Goal: Find specific page/section: Find specific page/section

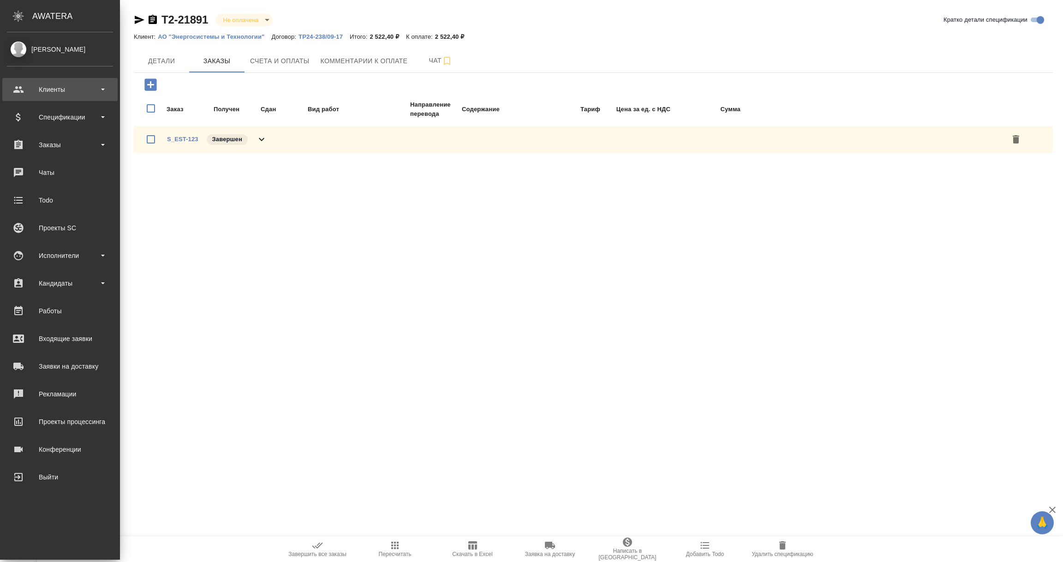
click at [57, 89] on div "Клиенты" at bounding box center [60, 90] width 106 height 14
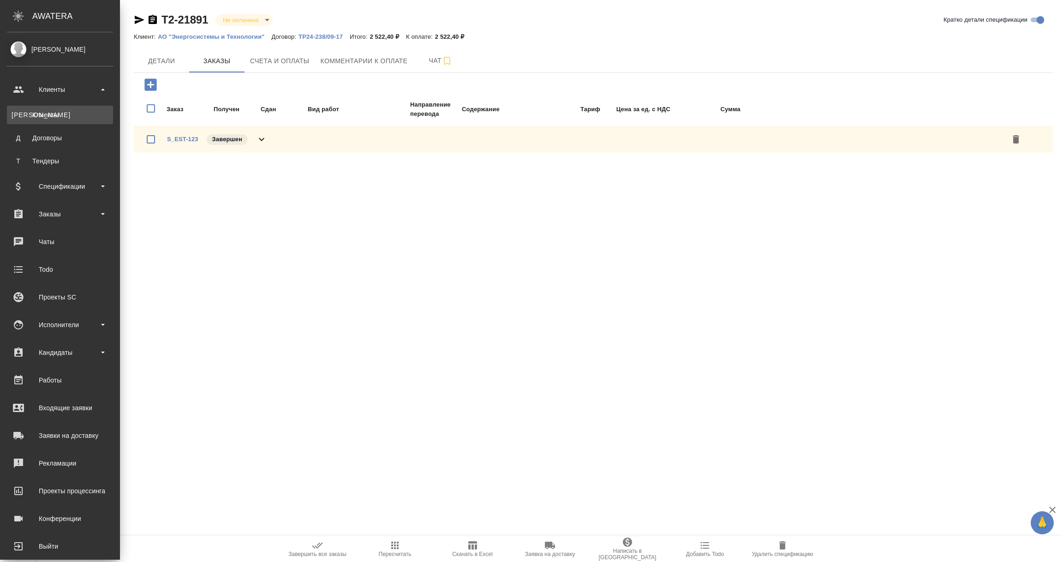
click at [48, 112] on div "Клиенты" at bounding box center [60, 114] width 97 height 9
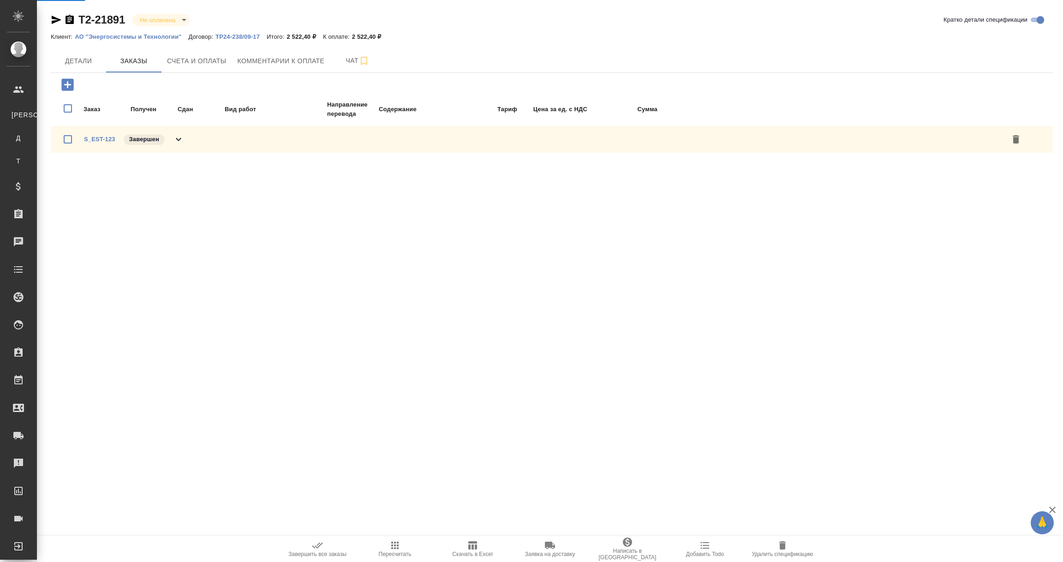
select select "RU"
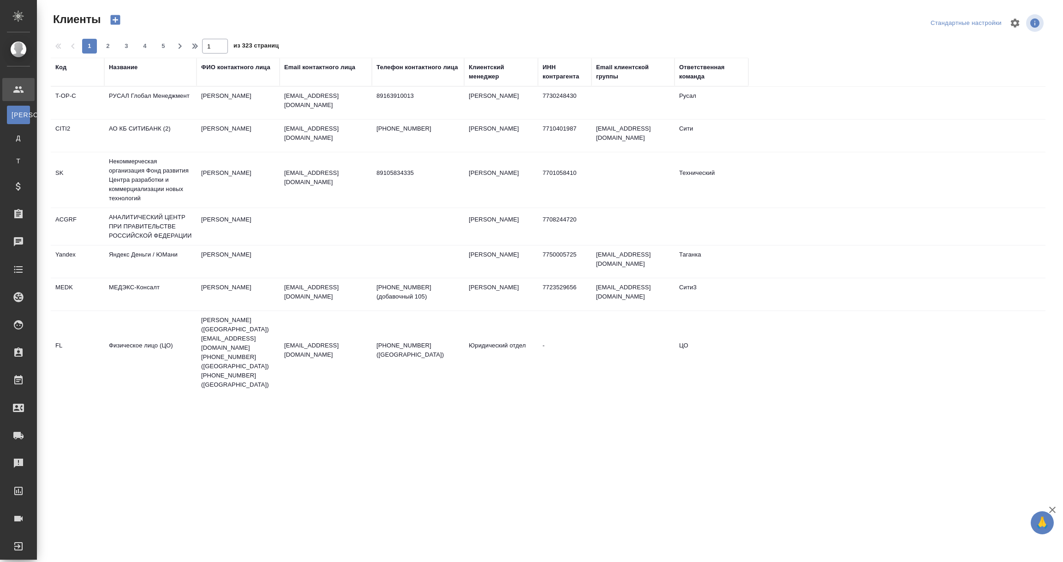
click at [134, 60] on th "Название" at bounding box center [150, 72] width 92 height 29
click at [120, 85] on th "Название" at bounding box center [150, 72] width 92 height 29
click at [121, 81] on th "Название" at bounding box center [150, 72] width 92 height 29
click at [142, 76] on div "Название" at bounding box center [150, 72] width 83 height 18
click at [125, 71] on div "Название" at bounding box center [123, 67] width 29 height 9
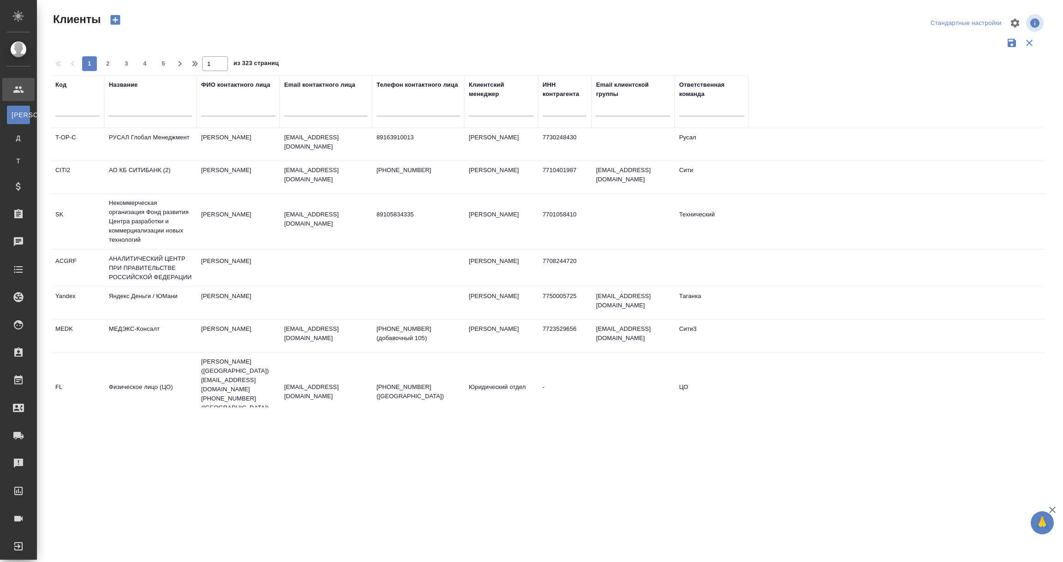
click at [120, 103] on div at bounding box center [150, 111] width 83 height 23
click at [119, 107] on input "text" at bounding box center [150, 111] width 83 height 12
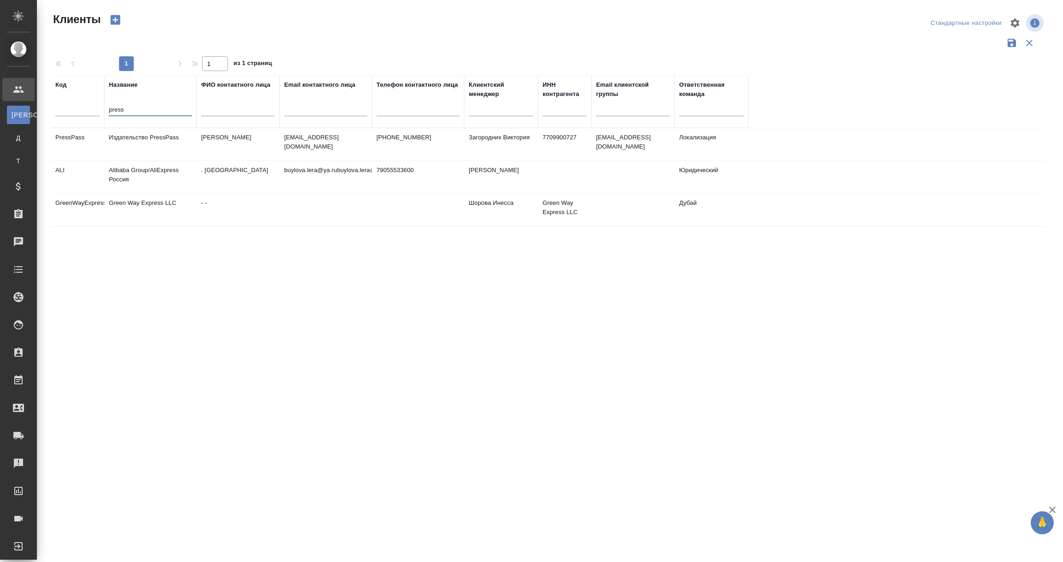
type input "press"
click at [138, 155] on td "Издательство PressPass" at bounding box center [150, 144] width 92 height 32
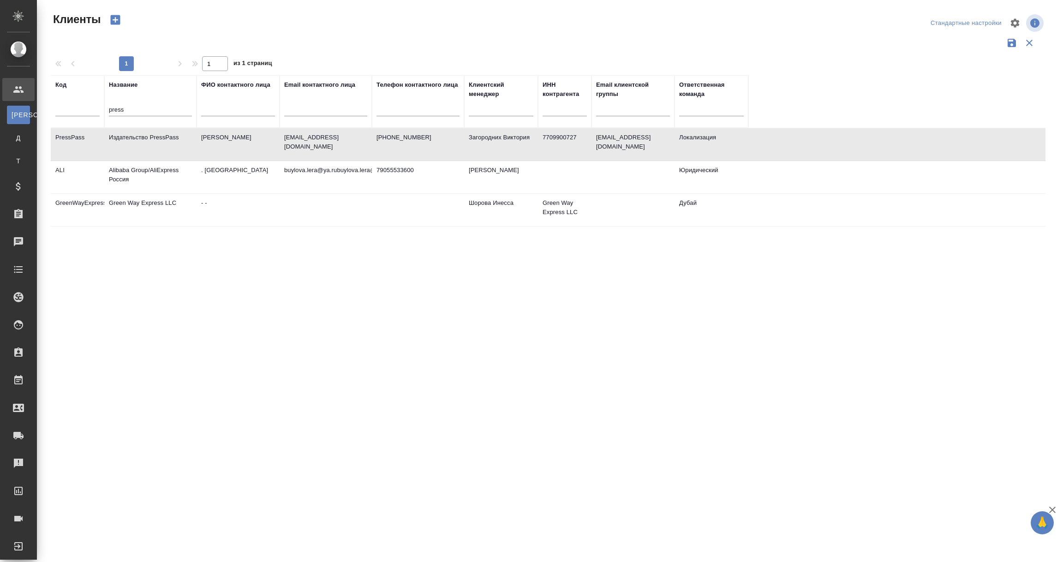
click at [138, 155] on td "Издательство PressPass" at bounding box center [150, 144] width 92 height 32
click at [137, 139] on td "Издательство PressPass" at bounding box center [150, 144] width 92 height 32
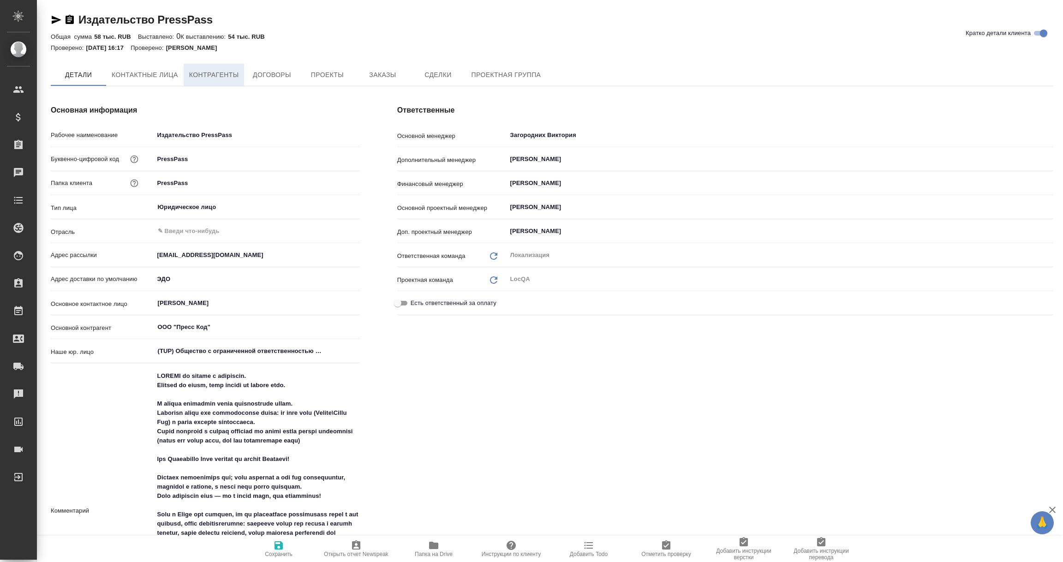
type textarea "x"
click at [207, 70] on span "Контрагенты" at bounding box center [214, 76] width 50 height 12
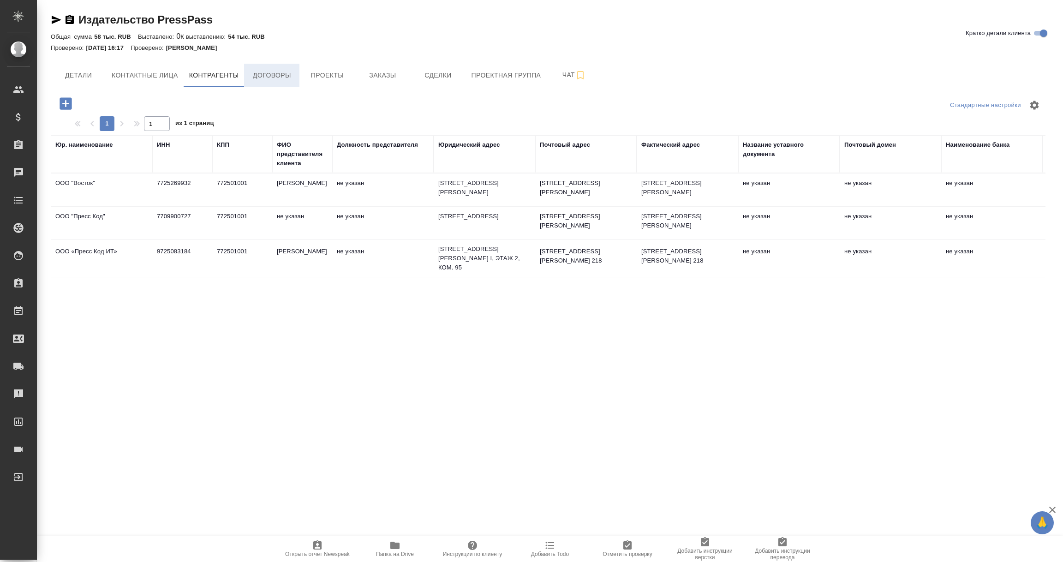
click at [287, 77] on span "Договоры" at bounding box center [272, 76] width 44 height 12
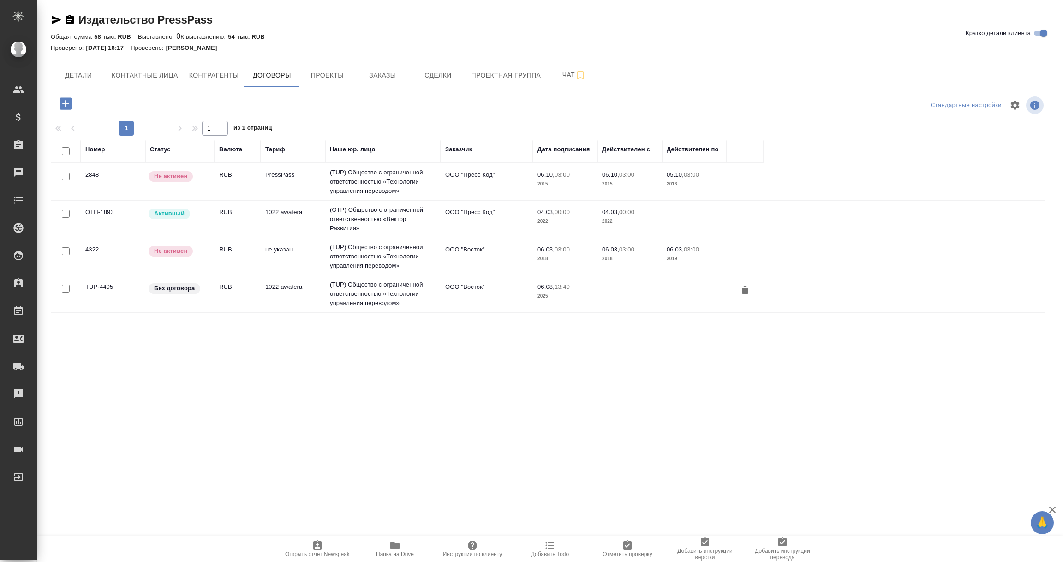
click at [108, 184] on td "2848" at bounding box center [113, 182] width 65 height 32
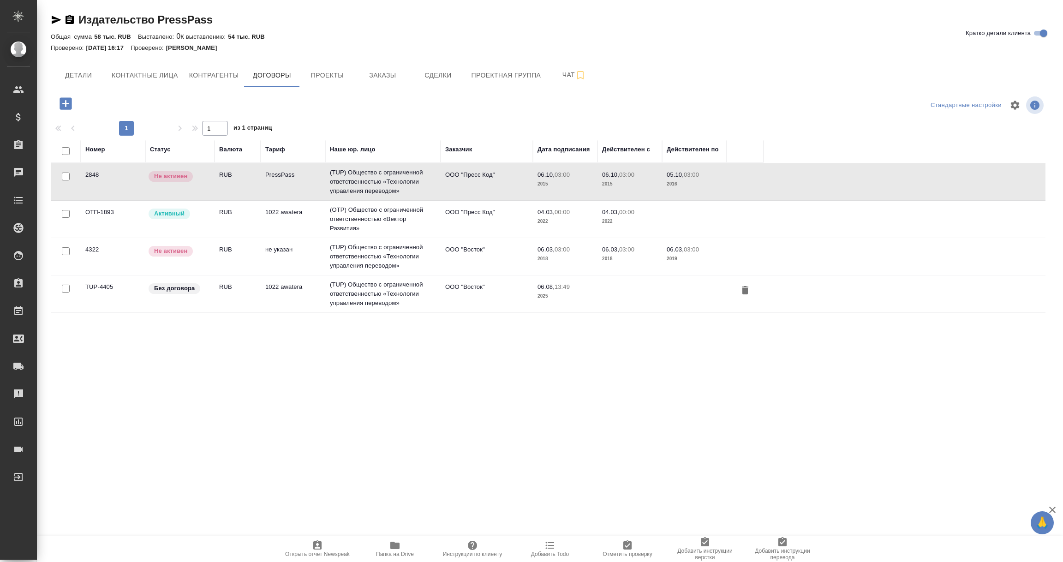
click at [108, 184] on td "2848" at bounding box center [113, 182] width 65 height 32
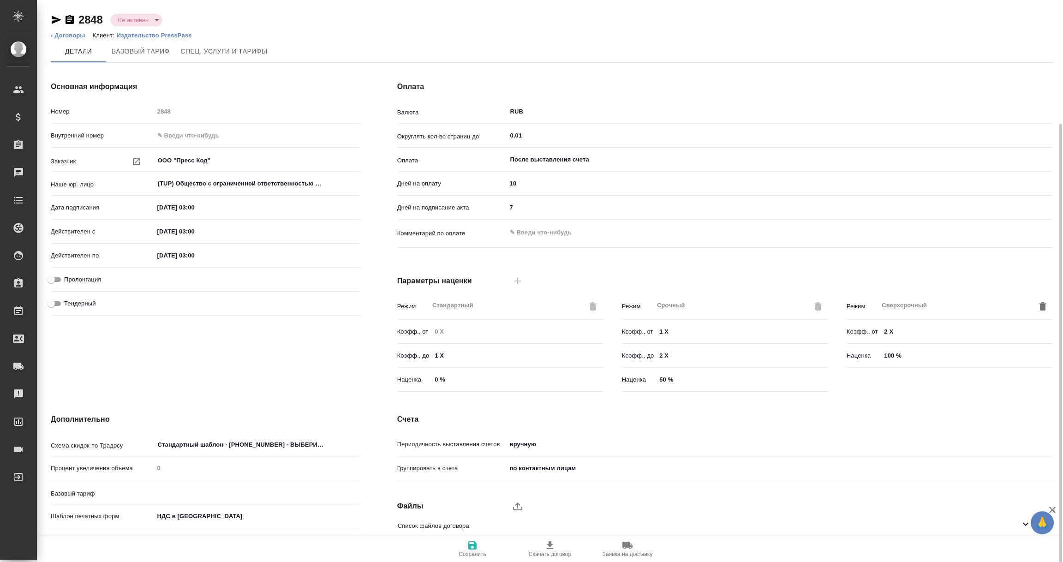
scroll to position [65, 0]
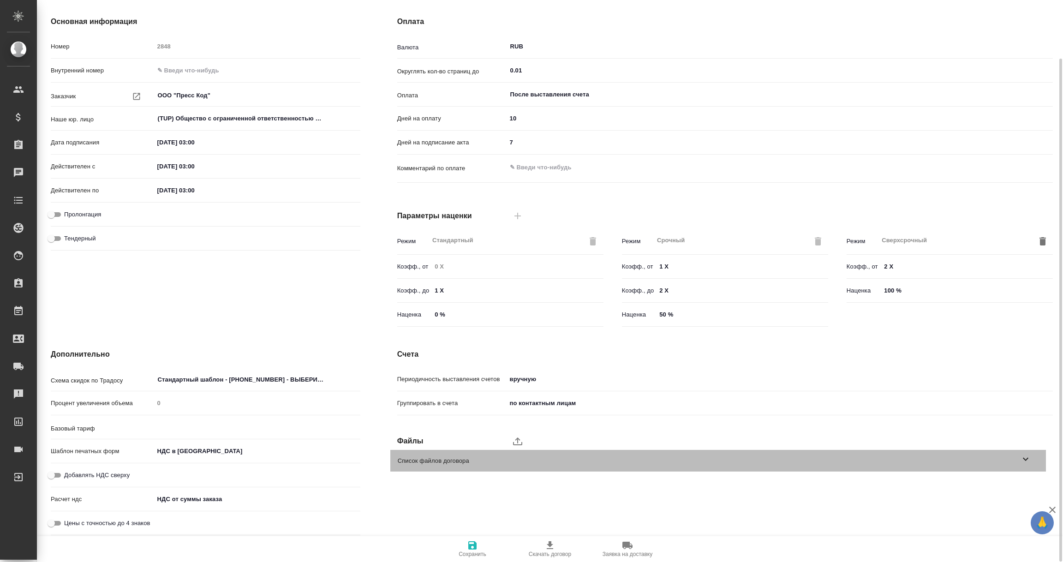
click at [1026, 457] on icon at bounding box center [1025, 459] width 11 height 11
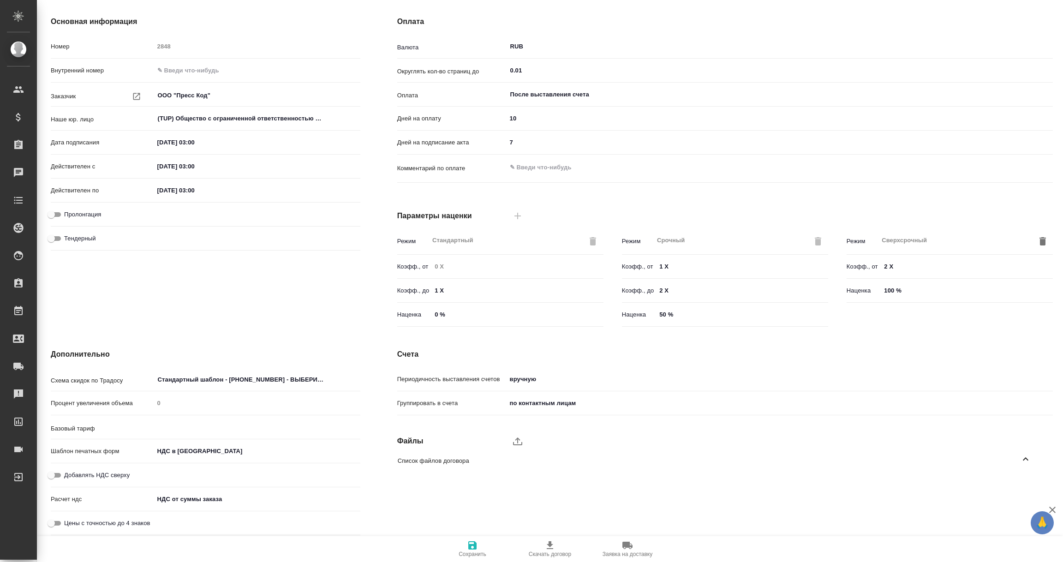
scroll to position [0, 0]
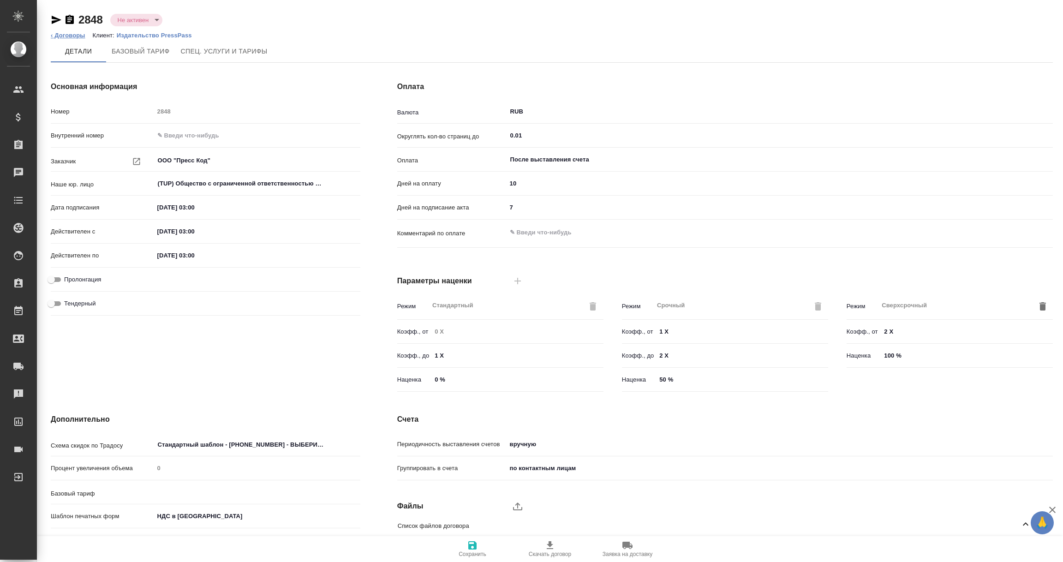
click at [73, 36] on link "‹ Договоры" at bounding box center [68, 35] width 35 height 7
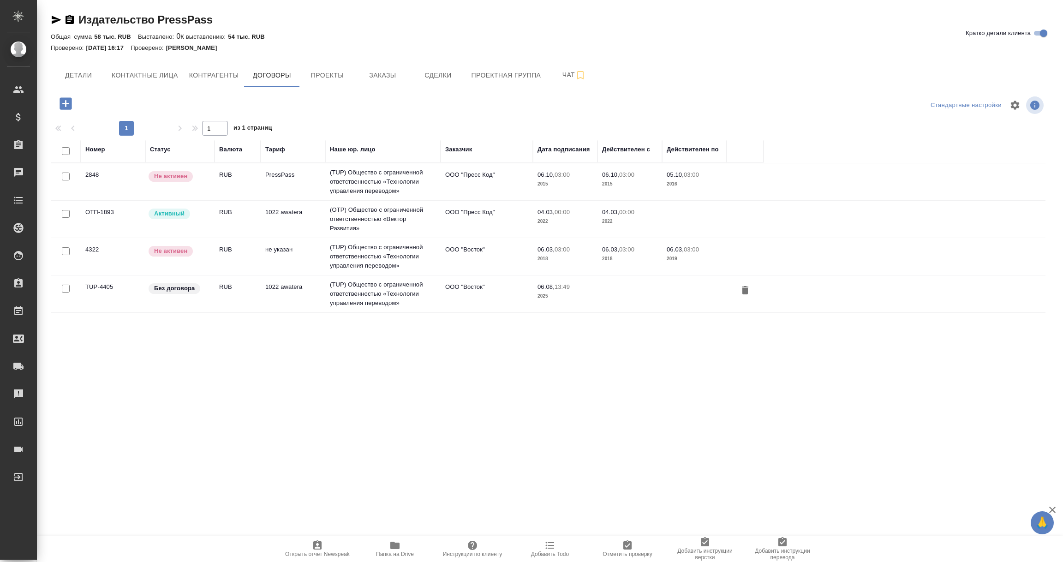
click at [124, 263] on td "4322" at bounding box center [113, 256] width 65 height 32
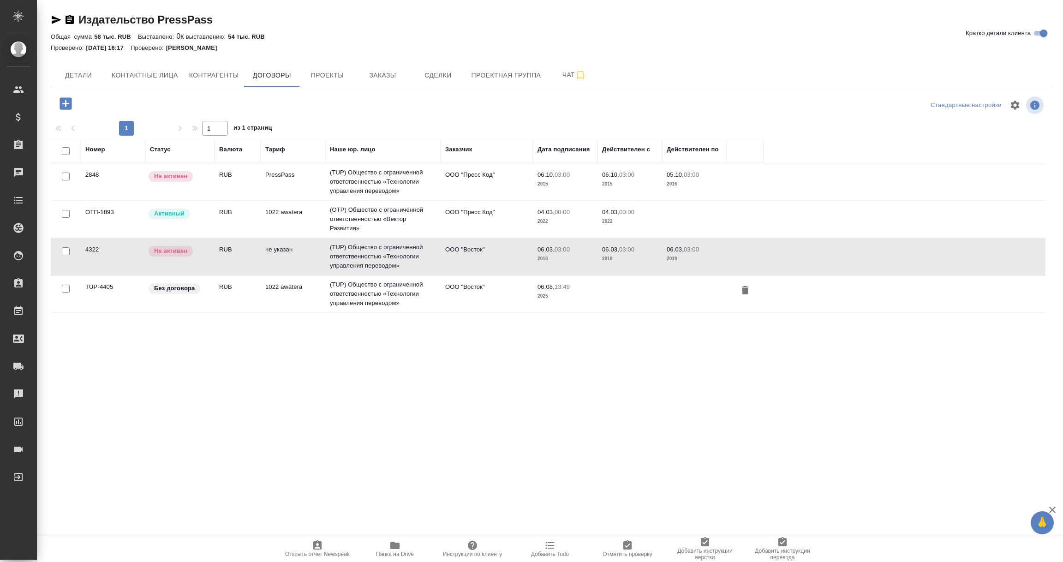
click at [124, 263] on td "4322" at bounding box center [113, 256] width 65 height 32
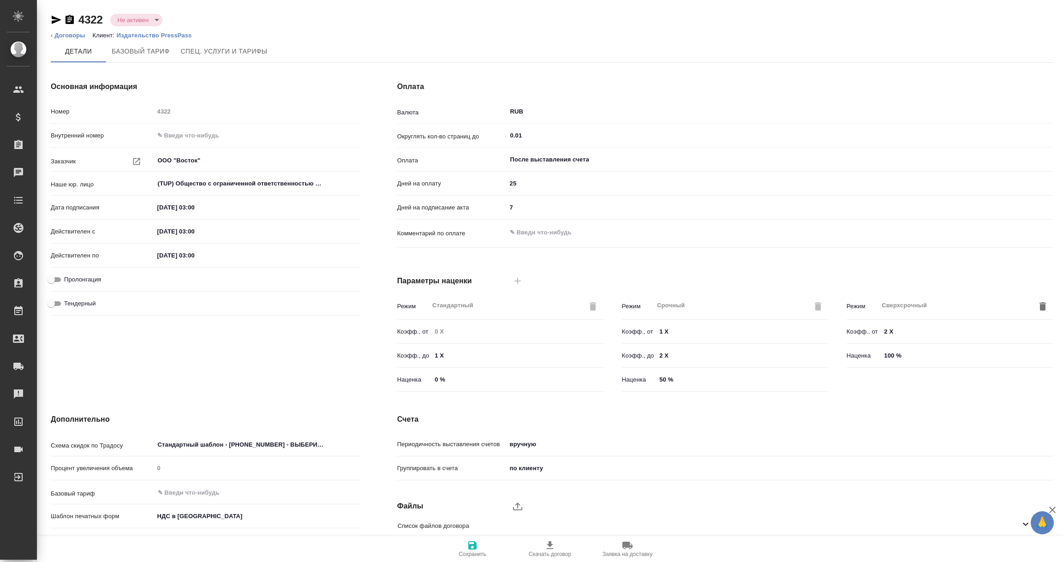
scroll to position [65, 0]
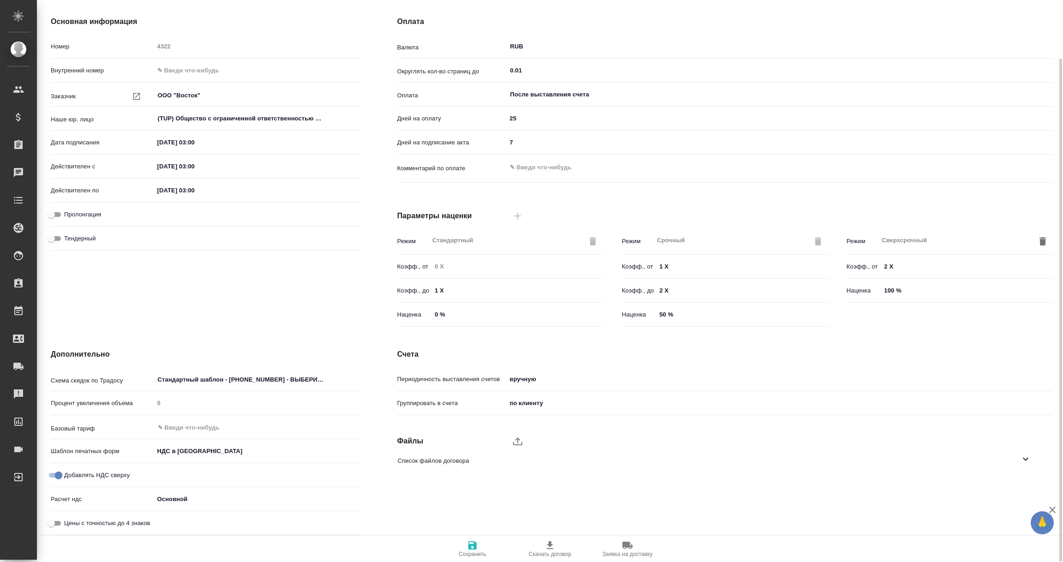
click at [1025, 459] on icon at bounding box center [1026, 459] width 6 height 3
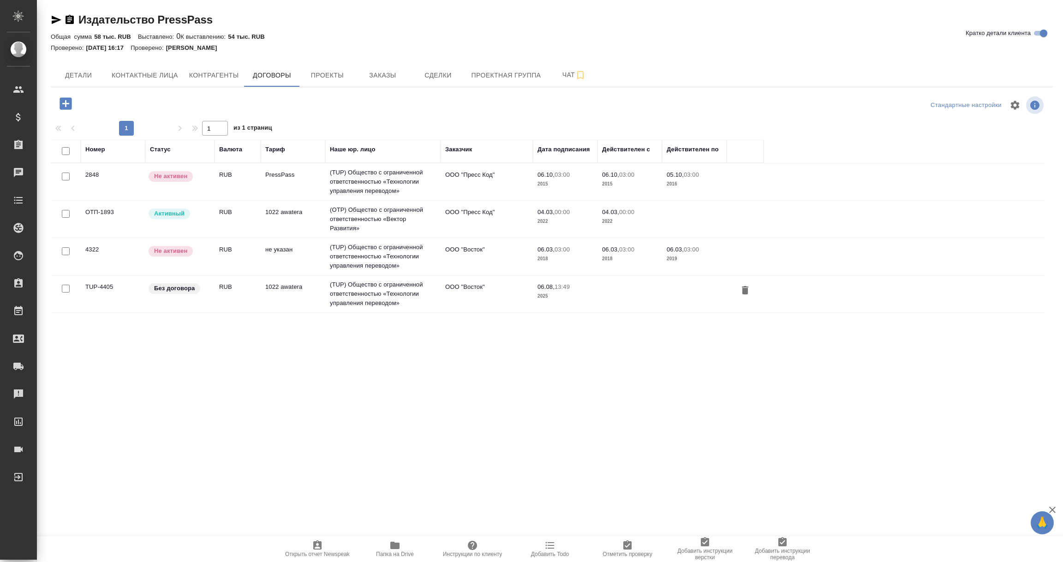
click at [95, 184] on td "2848" at bounding box center [113, 182] width 65 height 32
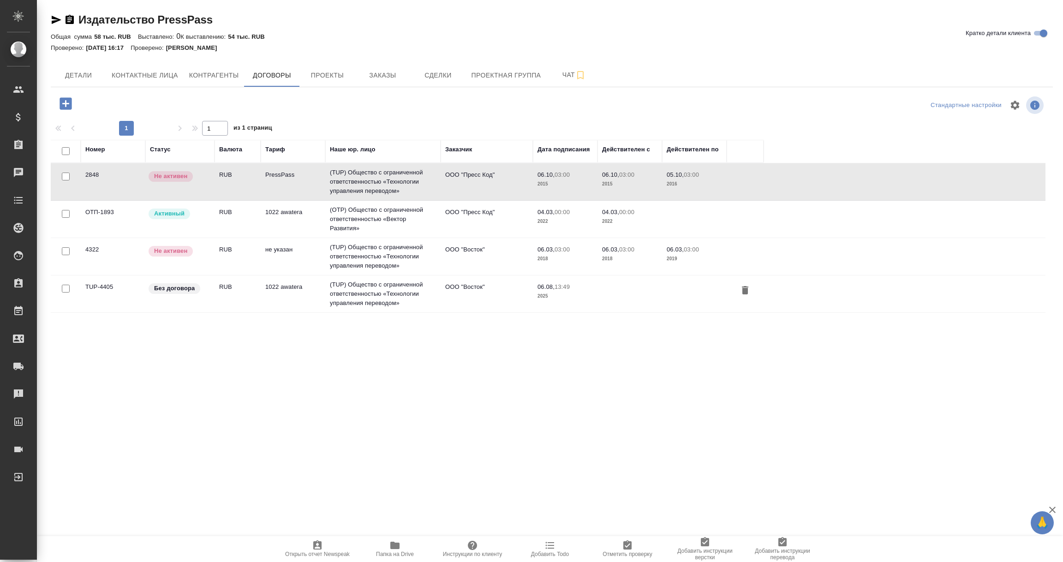
click at [95, 184] on td "2848" at bounding box center [113, 182] width 65 height 32
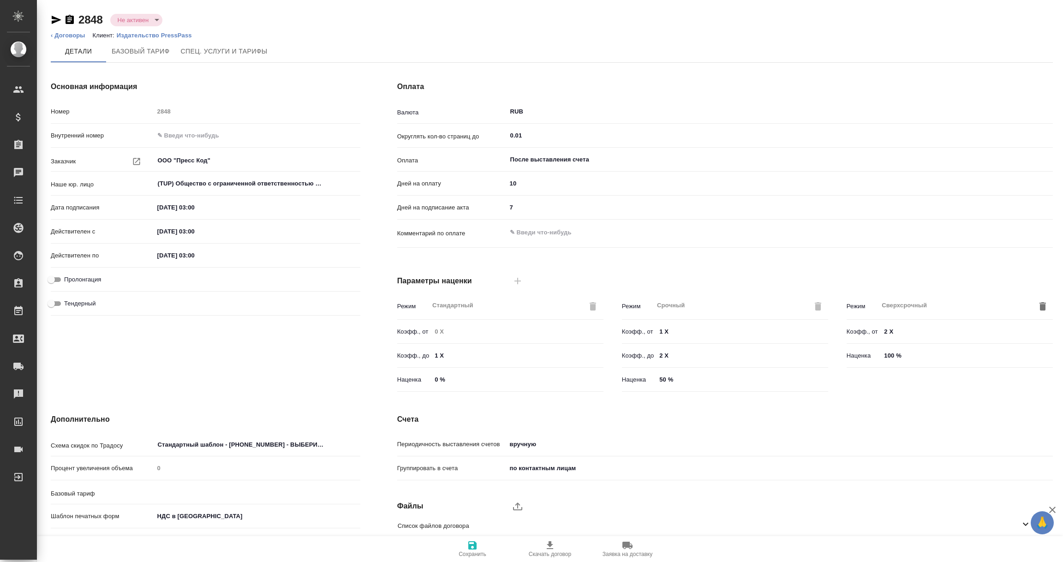
scroll to position [65, 0]
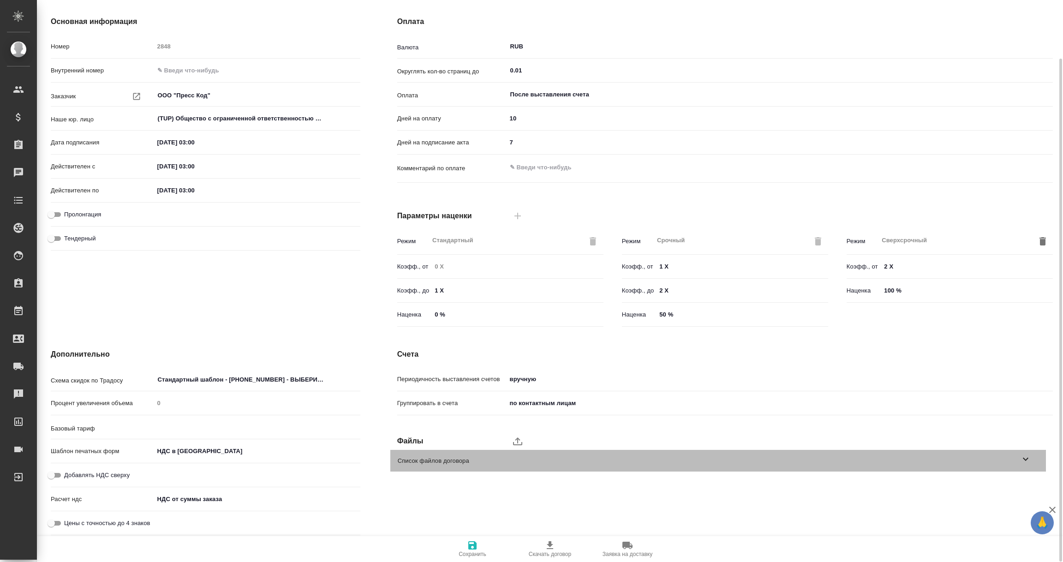
click at [1022, 458] on icon at bounding box center [1025, 459] width 11 height 11
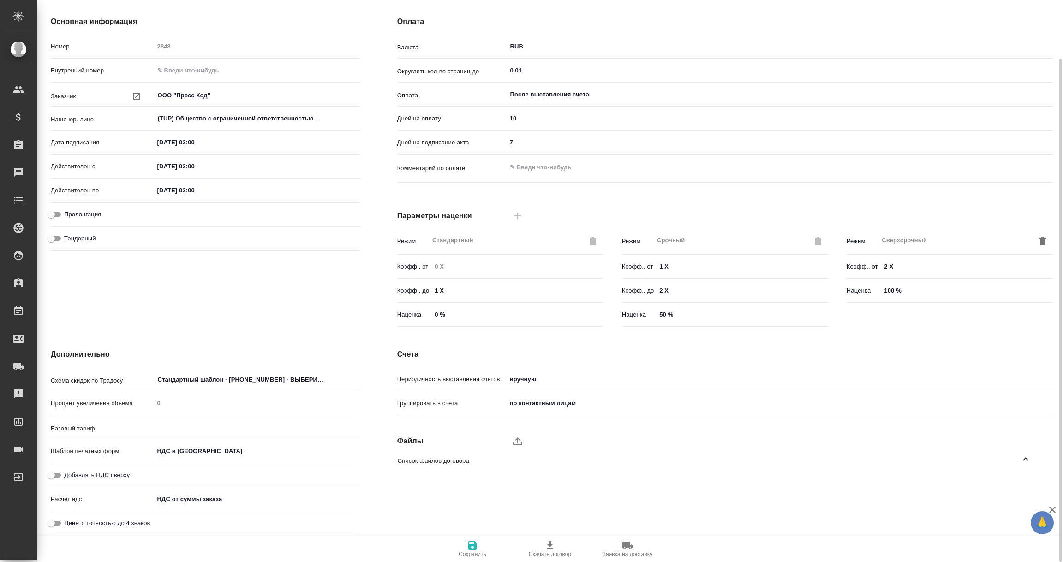
scroll to position [0, 0]
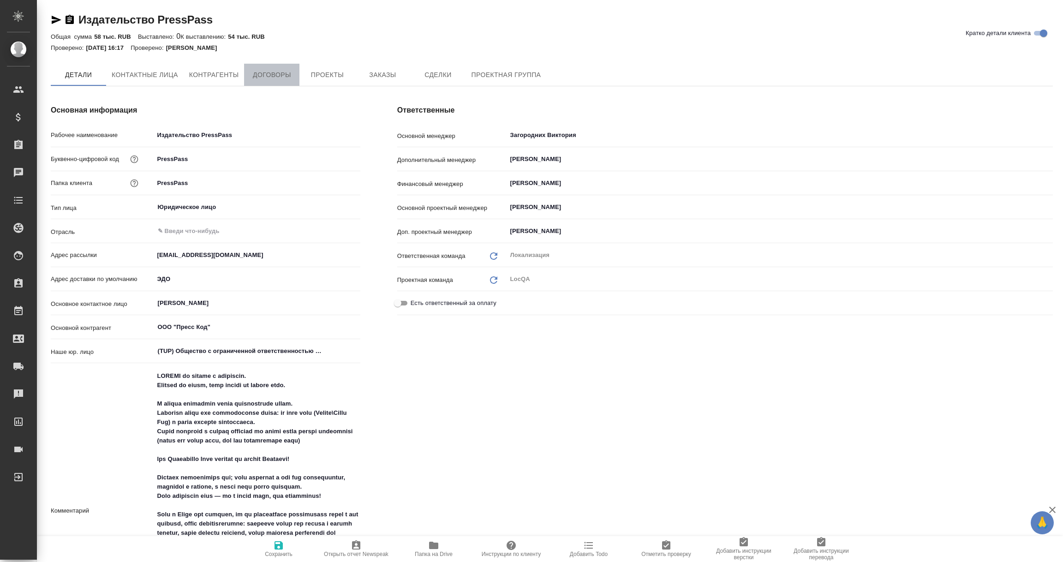
click at [272, 71] on span "Договоры" at bounding box center [272, 75] width 44 height 12
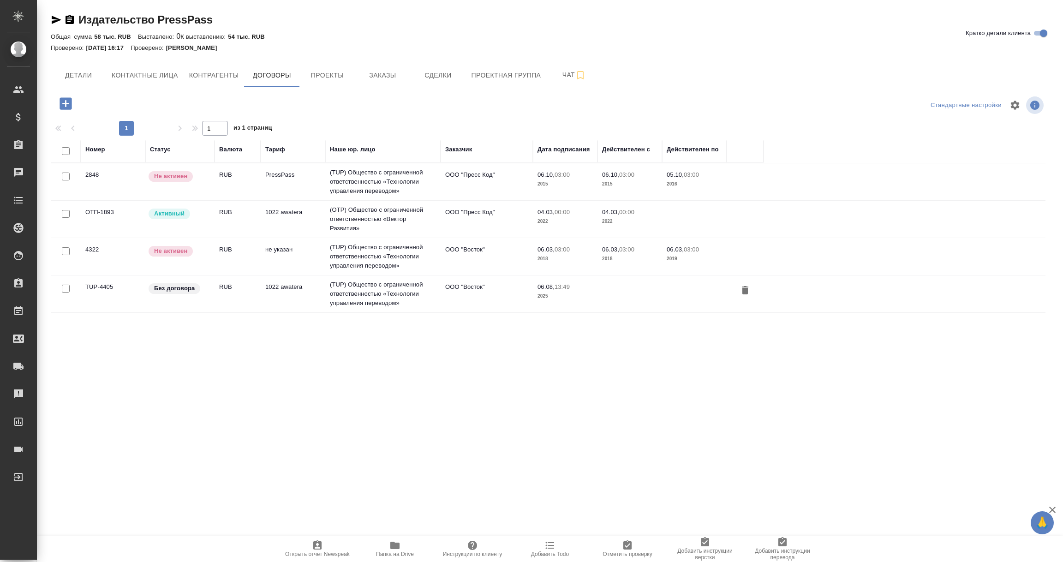
click at [323, 388] on div ".cls-1 fill:#fff; AWATERA [PERSON_NAME] Спецификации Заказы Чаты Todo Проекты S…" at bounding box center [531, 281] width 1063 height 562
